Goal: Information Seeking & Learning: Learn about a topic

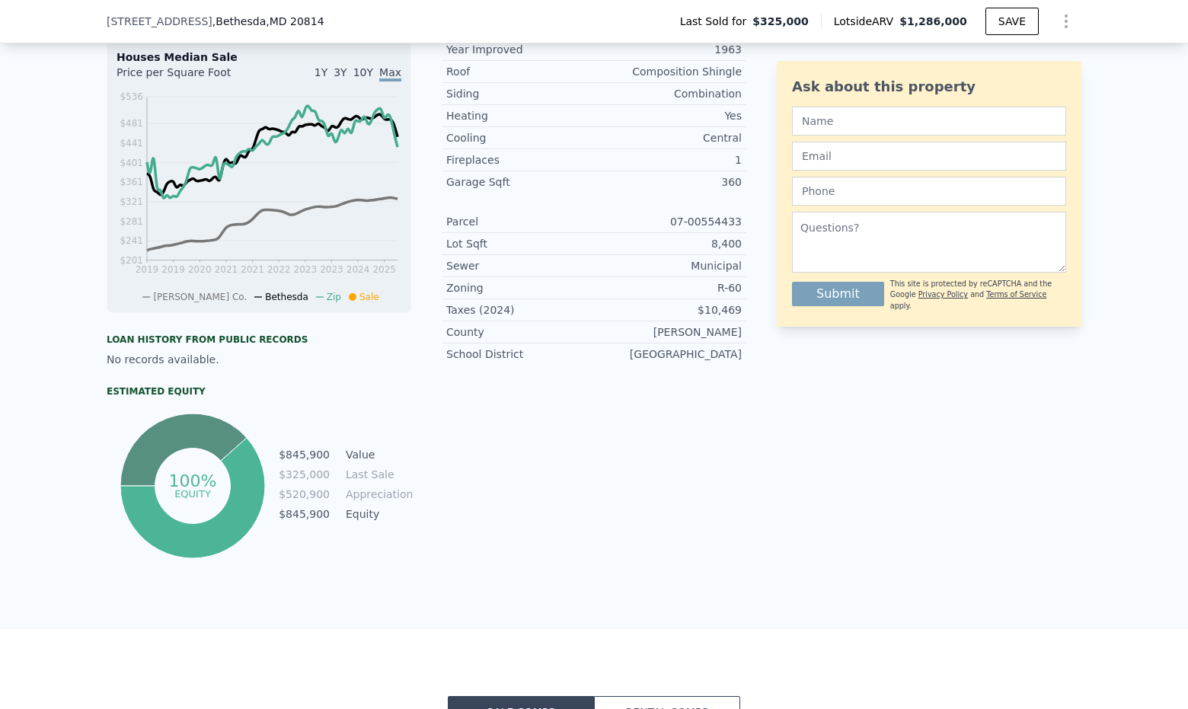
scroll to position [533, 0]
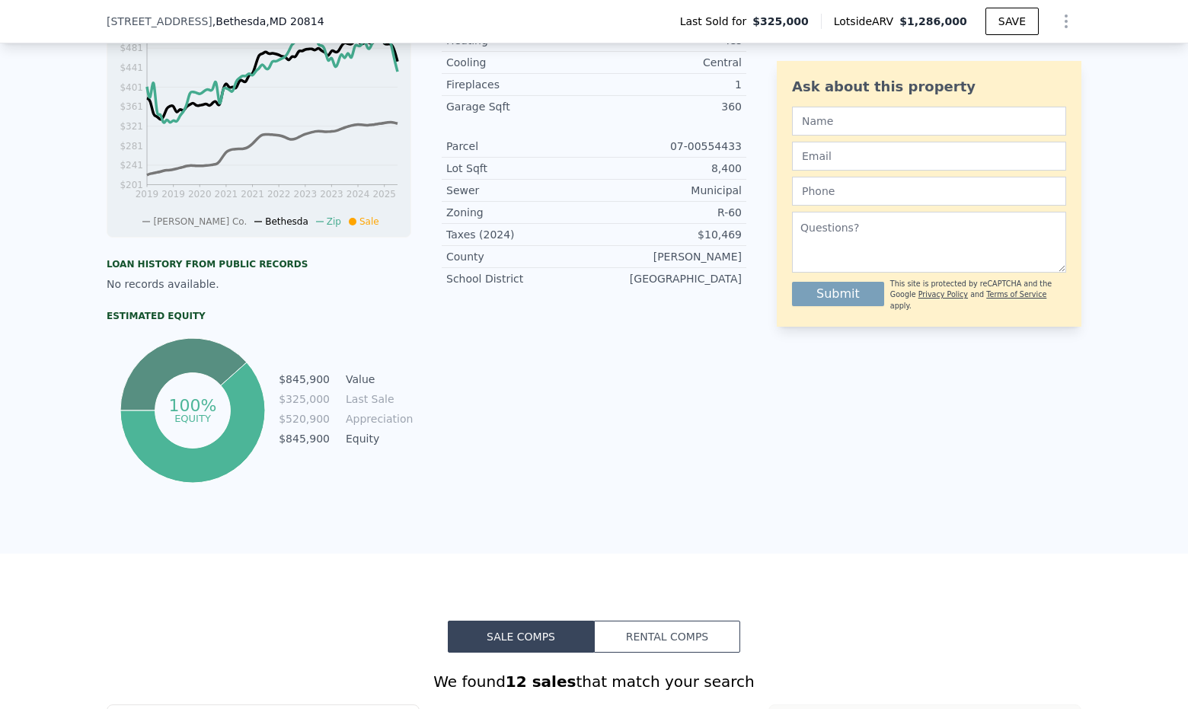
click at [1034, 379] on div "Ask about this property Submit This site is protected by reCAPTCHA and the Goog…" at bounding box center [929, 180] width 305 height 614
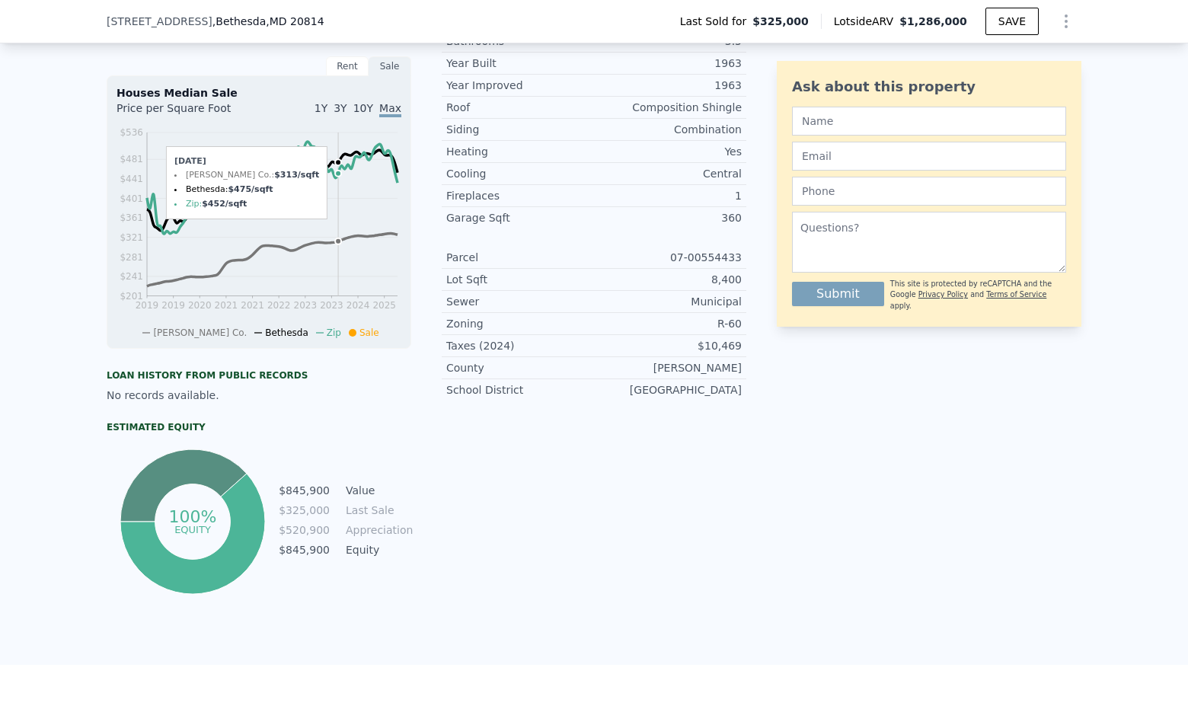
scroll to position [223, 0]
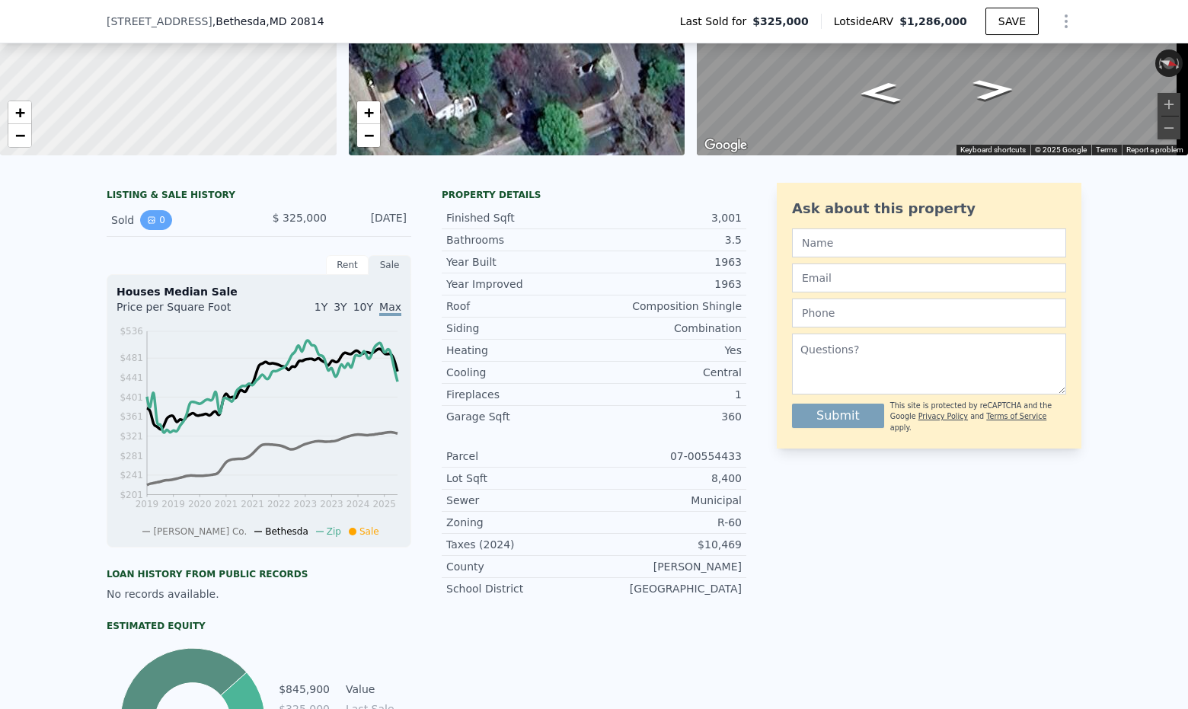
click at [140, 225] on button "0" at bounding box center [156, 220] width 32 height 20
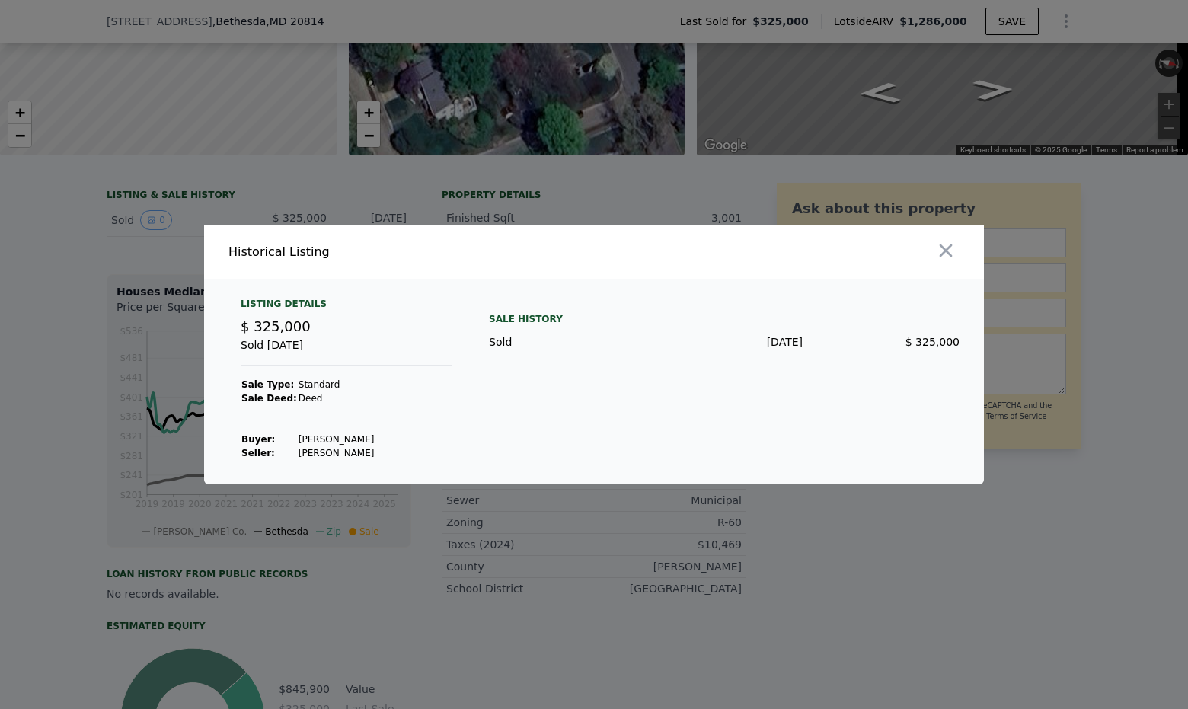
click at [177, 219] on div at bounding box center [594, 354] width 1188 height 709
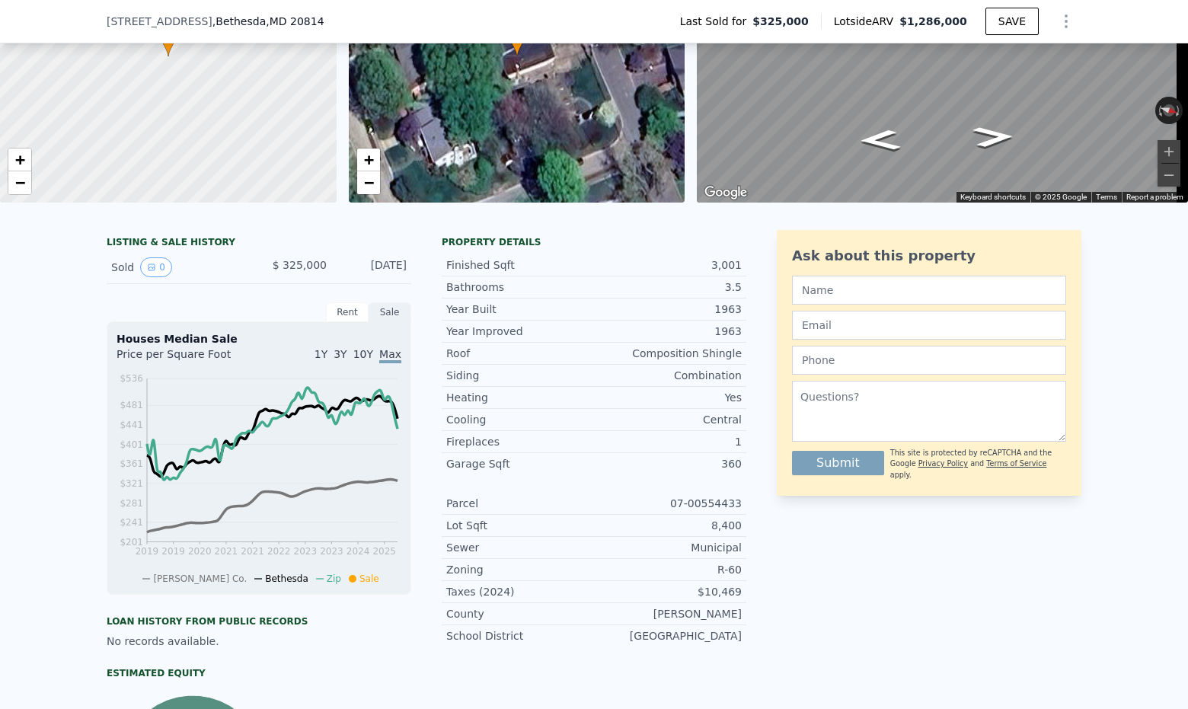
scroll to position [147, 0]
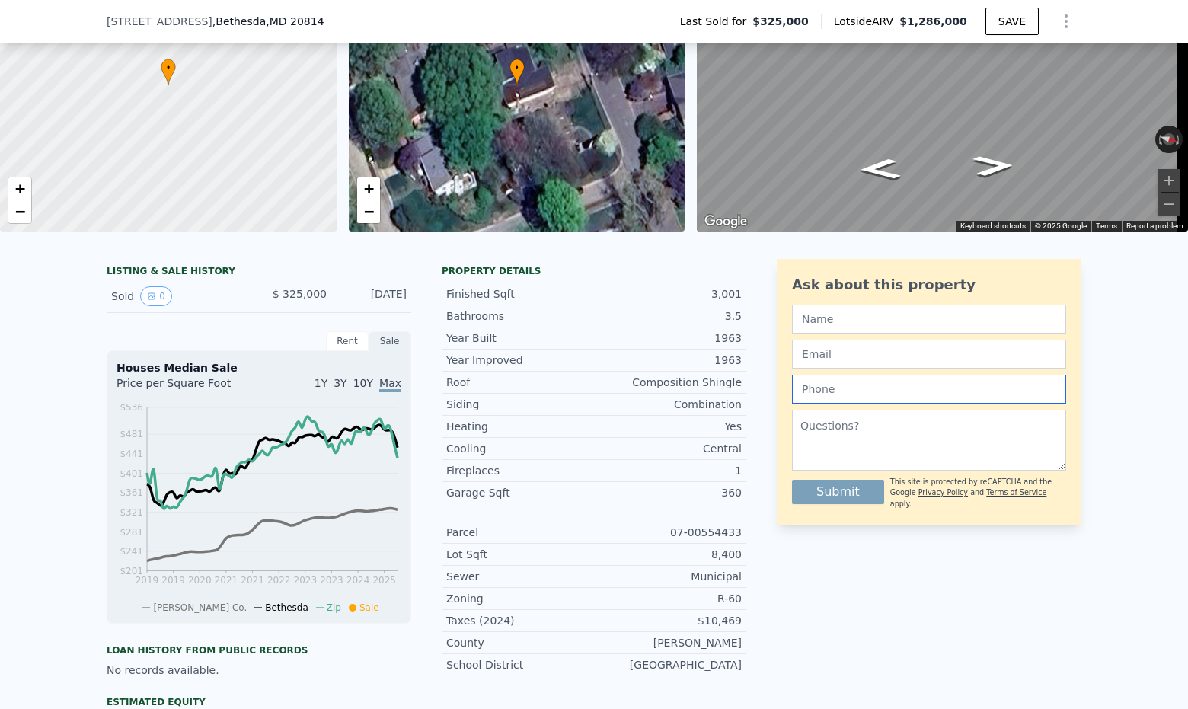
click at [1012, 404] on input "text" at bounding box center [929, 389] width 274 height 29
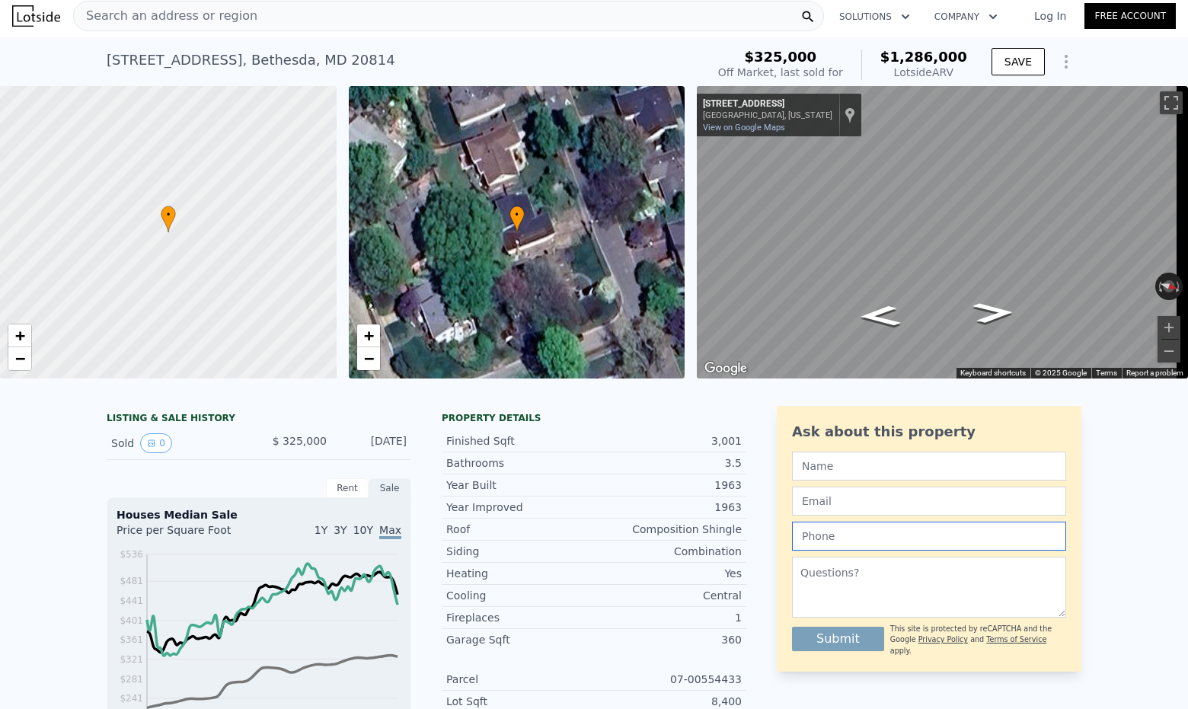
scroll to position [0, 0]
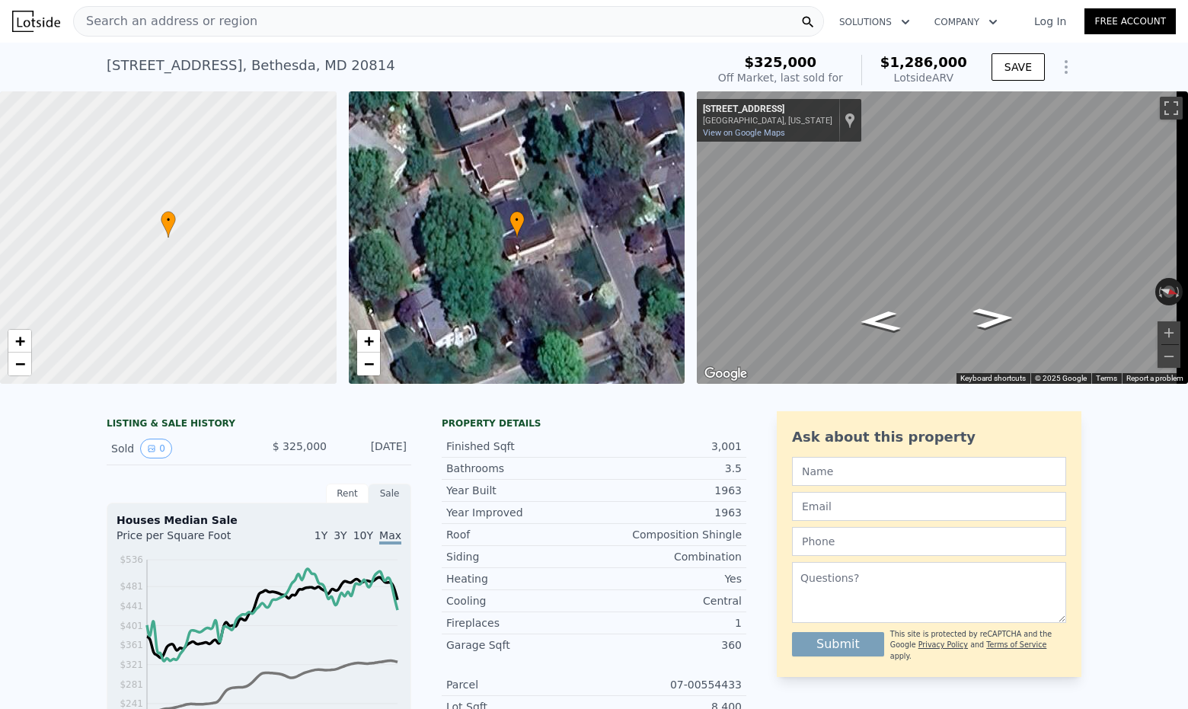
click at [466, 15] on div "Search an address or region" at bounding box center [448, 21] width 751 height 30
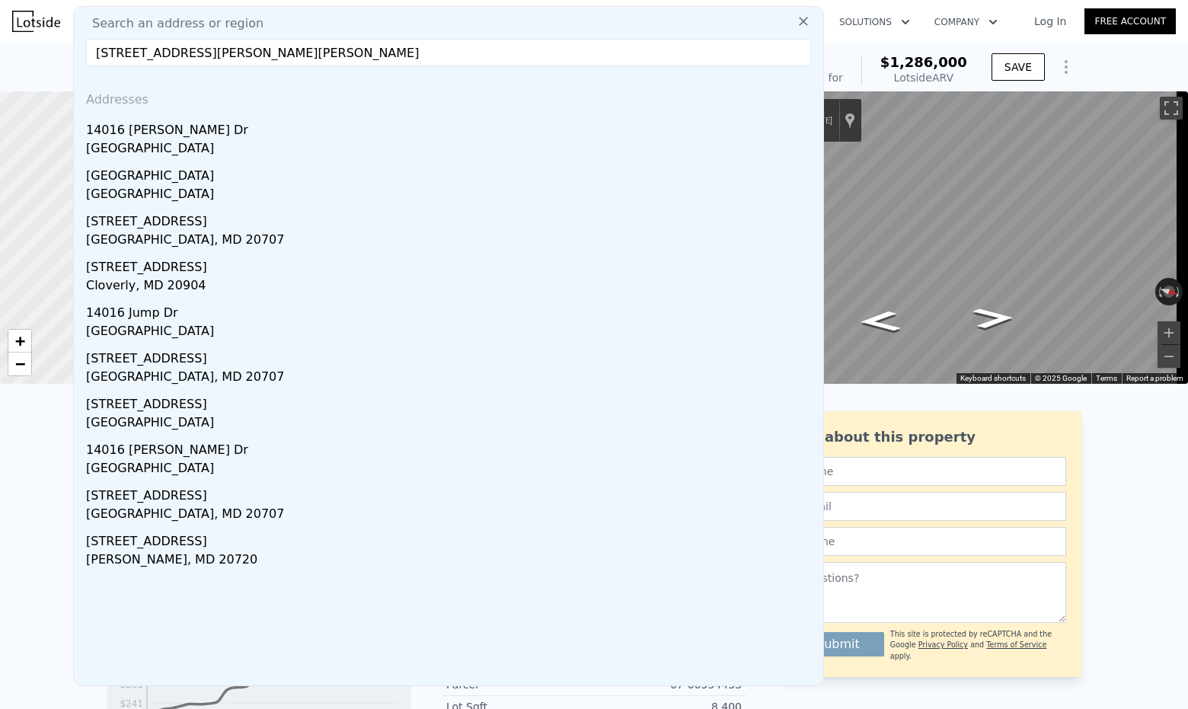
click at [397, 39] on input "[STREET_ADDRESS][PERSON_NAME][PERSON_NAME]" at bounding box center [448, 52] width 725 height 27
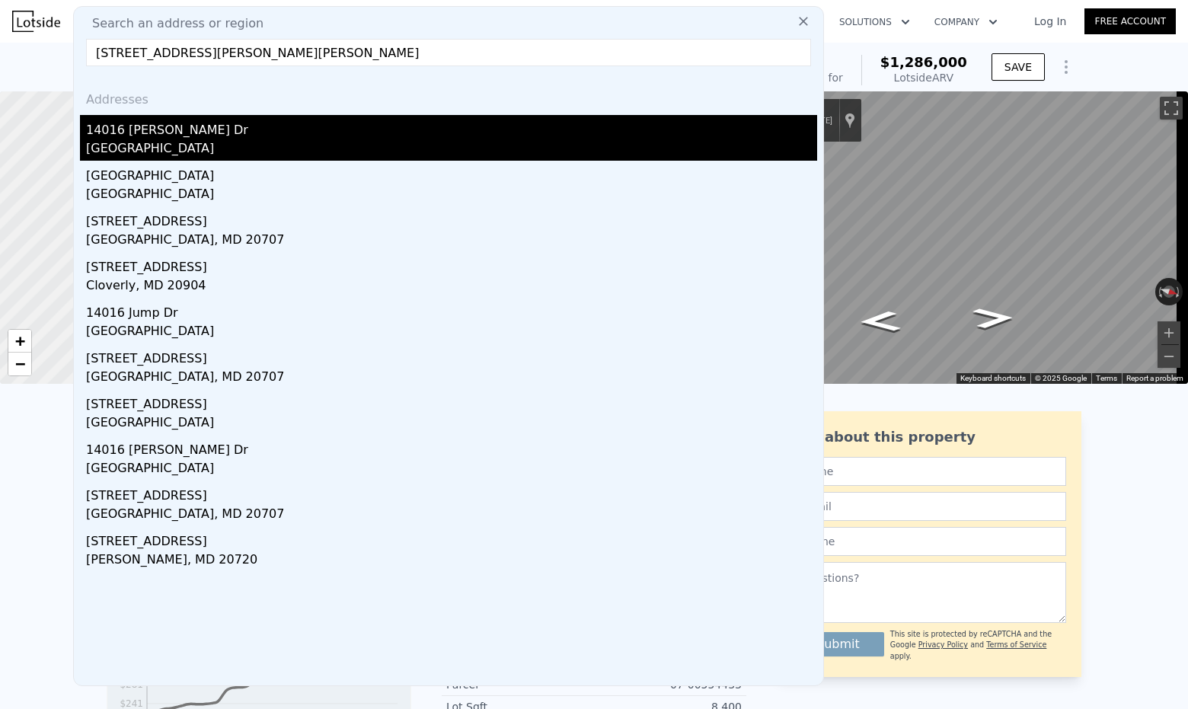
type input "[STREET_ADDRESS][PERSON_NAME][PERSON_NAME]"
click at [297, 133] on div "14016 [PERSON_NAME] Dr" at bounding box center [451, 127] width 731 height 24
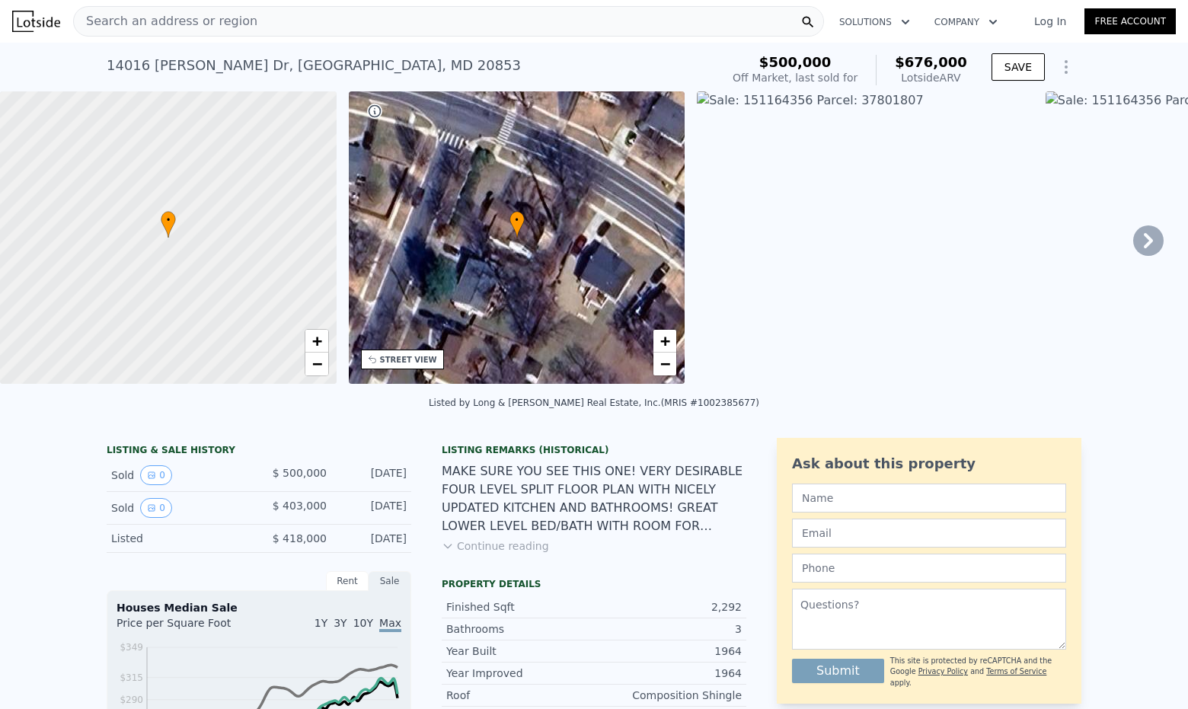
click at [216, 24] on span "Search an address or region" at bounding box center [166, 21] width 184 height 18
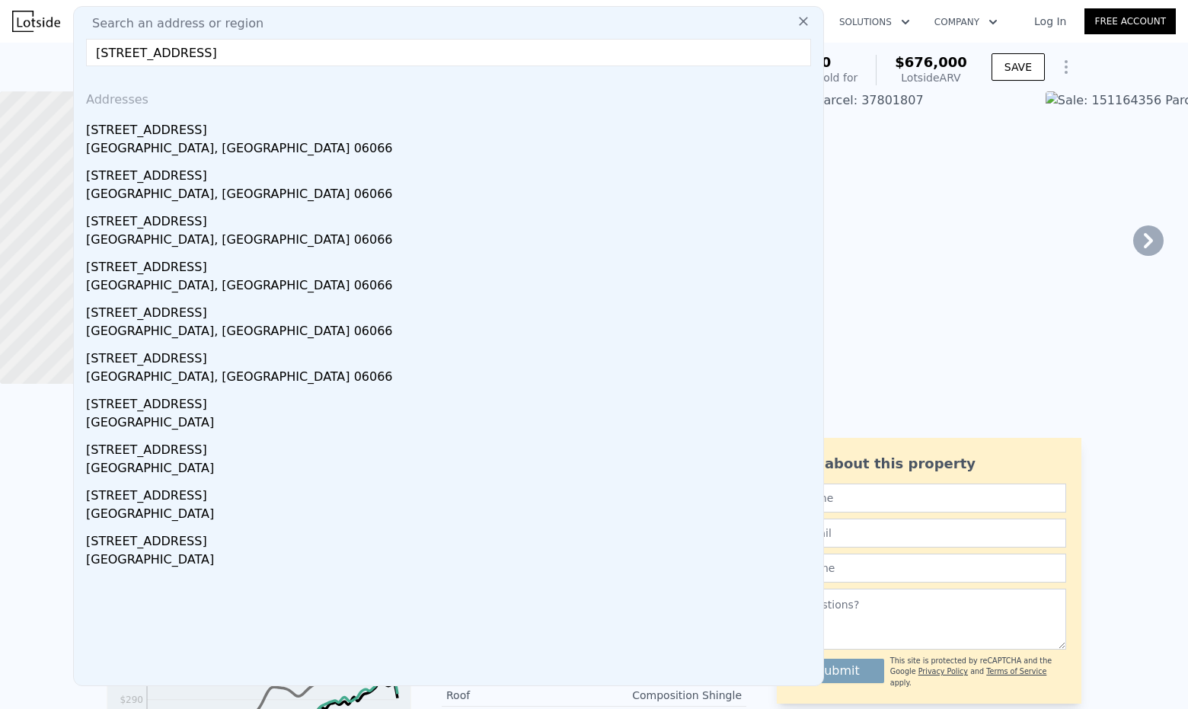
click at [269, 53] on input "[STREET_ADDRESS]" at bounding box center [448, 52] width 725 height 27
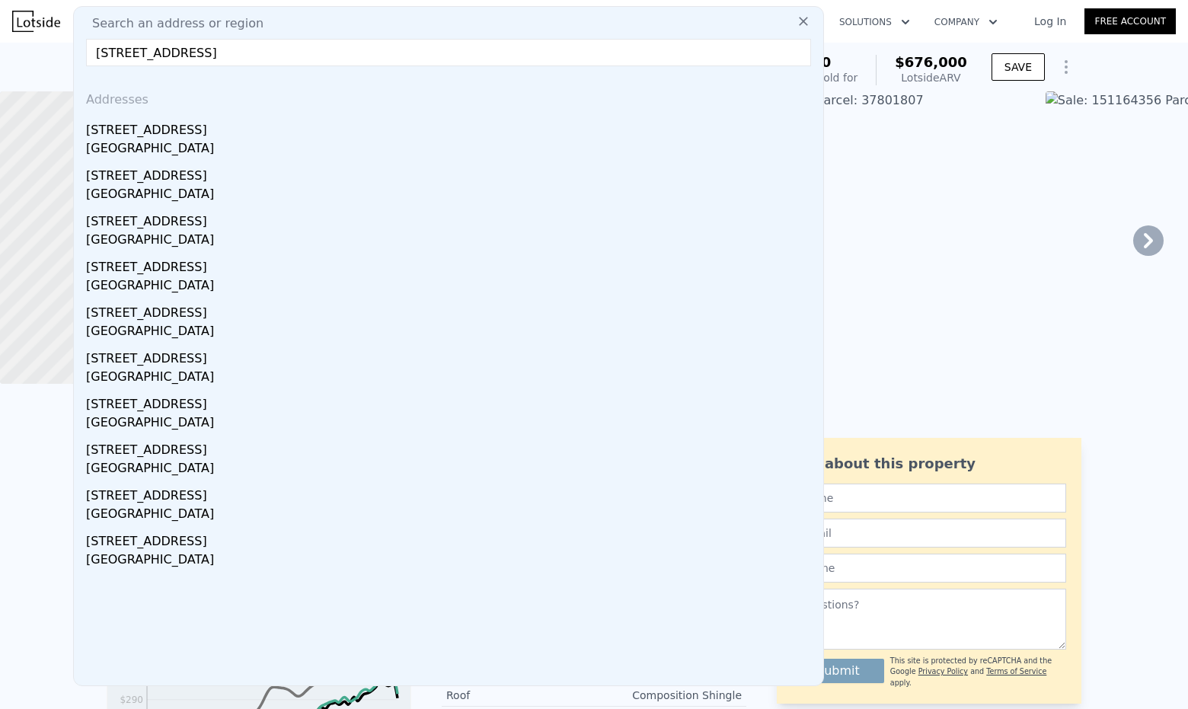
click at [184, 53] on input "[STREET_ADDRESS]" at bounding box center [448, 52] width 725 height 27
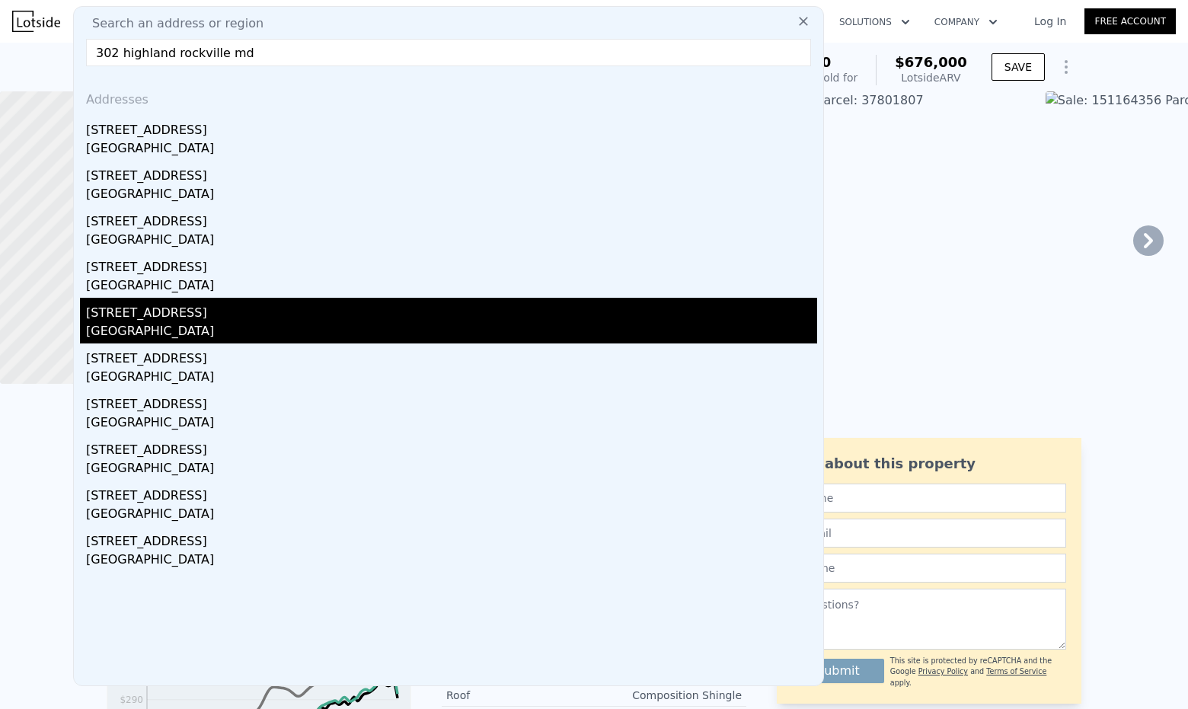
type input "302 highland rockville md"
click at [152, 321] on div "[STREET_ADDRESS]" at bounding box center [451, 310] width 731 height 24
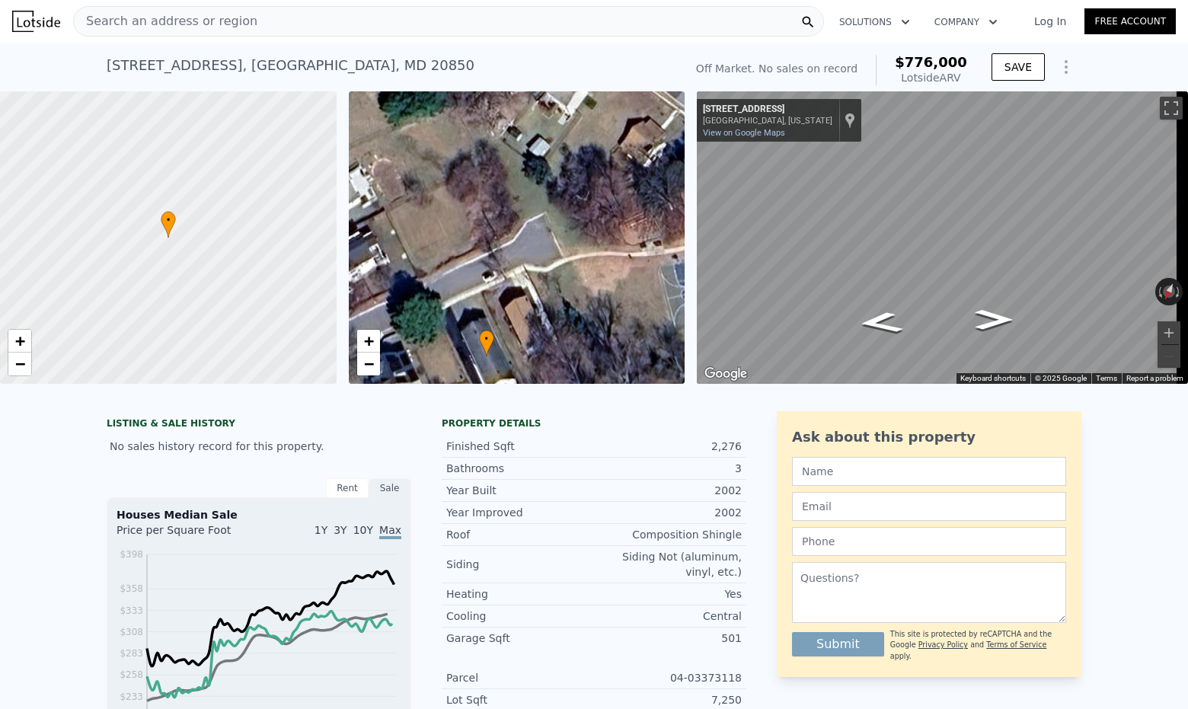
drag, startPoint x: 475, startPoint y: 209, endPoint x: 444, endPoint y: 328, distance: 122.7
click at [444, 328] on div "• + −" at bounding box center [517, 237] width 337 height 293
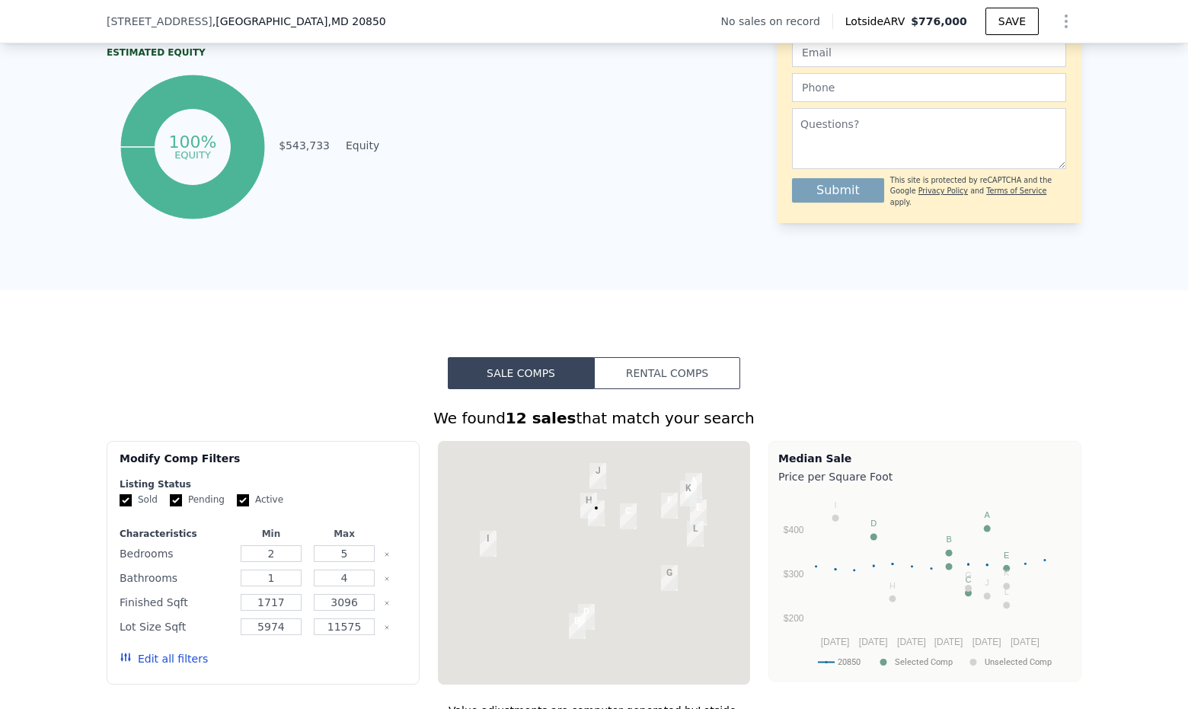
scroll to position [838, 0]
